Goal: Task Accomplishment & Management: Use online tool/utility

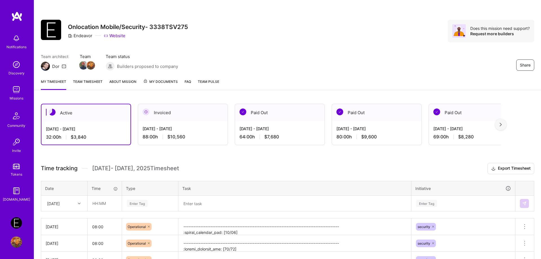
scroll to position [52, 0]
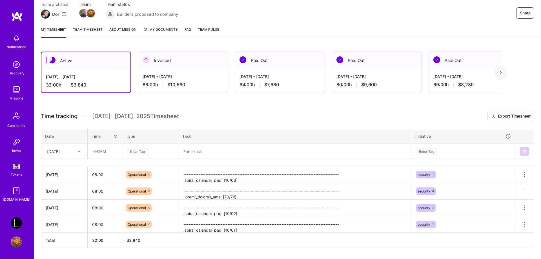
click at [373, 102] on div "Active [DATE] - [DATE] 32:00 h $3,840 Invoiced [DATE] - [DATE] 88:00 h $10,560 …" at bounding box center [287, 160] width 507 height 231
click at [102, 152] on input "text" at bounding box center [105, 151] width 34 height 15
type input "08:00"
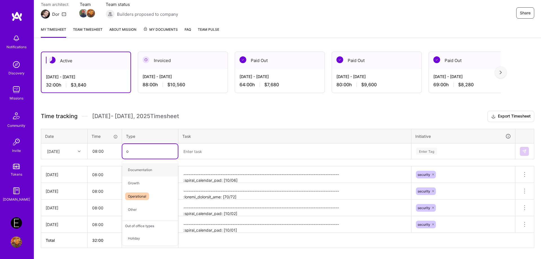
type input "op"
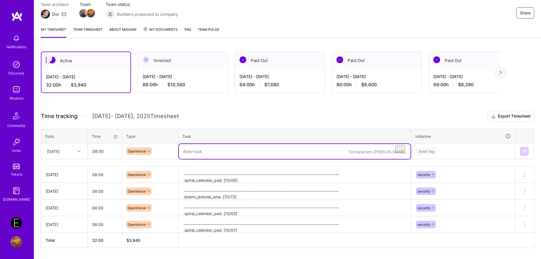
paste textarea "-------------------------------------------------------------------------------…"
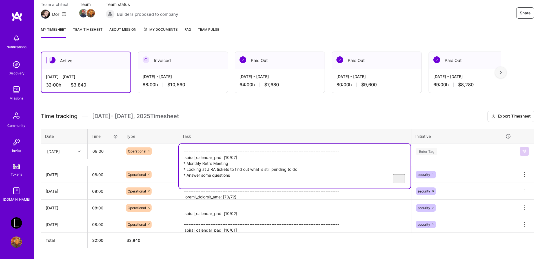
type textarea "-------------------------------------------------------------------------------…"
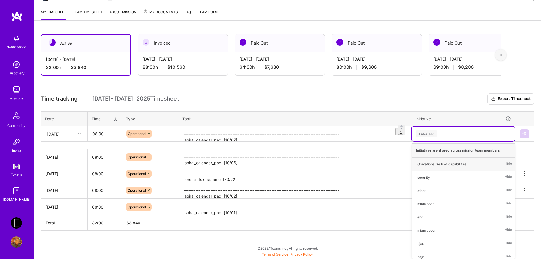
scroll to position [69, 0]
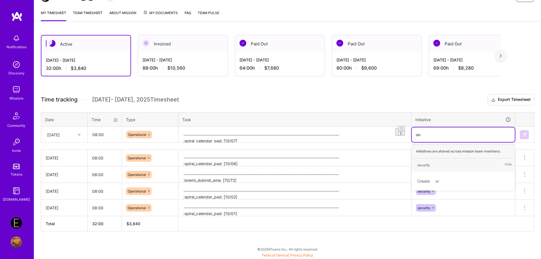
type input "secu"
